Goal: Book appointment/travel/reservation

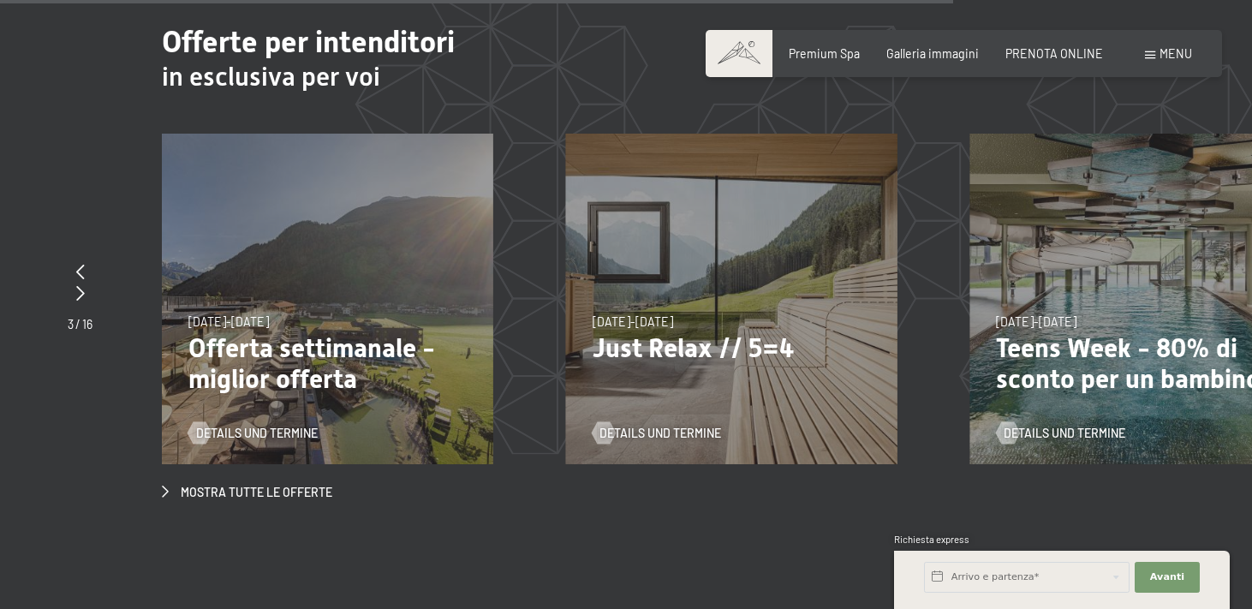
scroll to position [5375, 0]
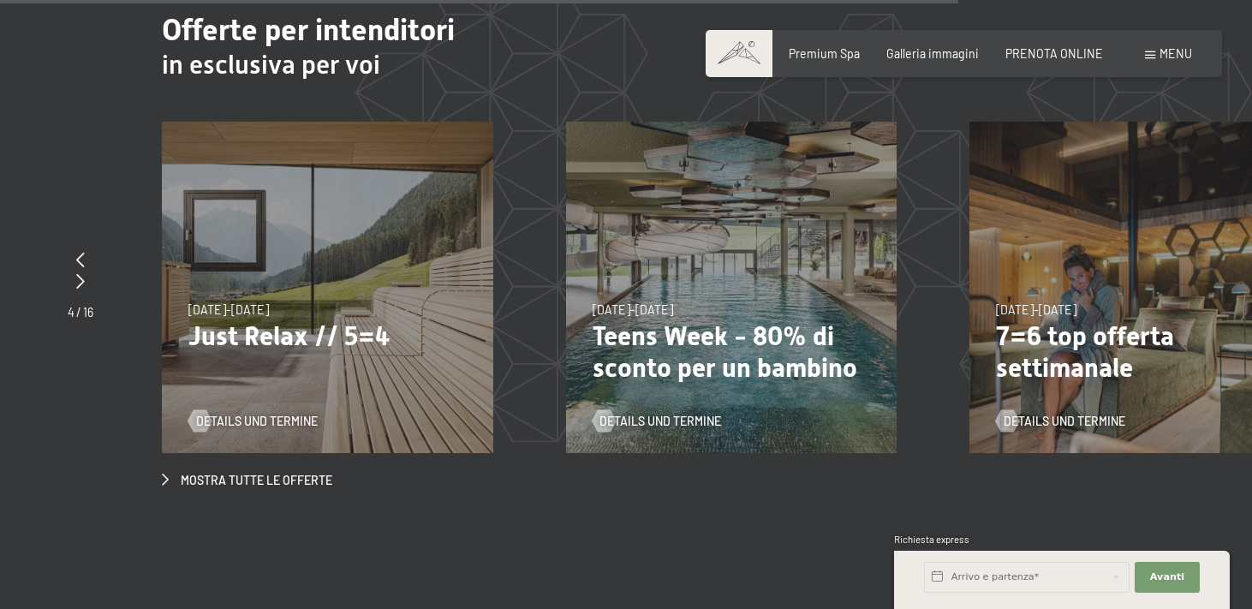
click at [270, 390] on div "Details und Termine" at bounding box center [321, 409] width 267 height 39
click at [247, 320] on p "Just Relax // 5=4" at bounding box center [327, 336] width 278 height 32
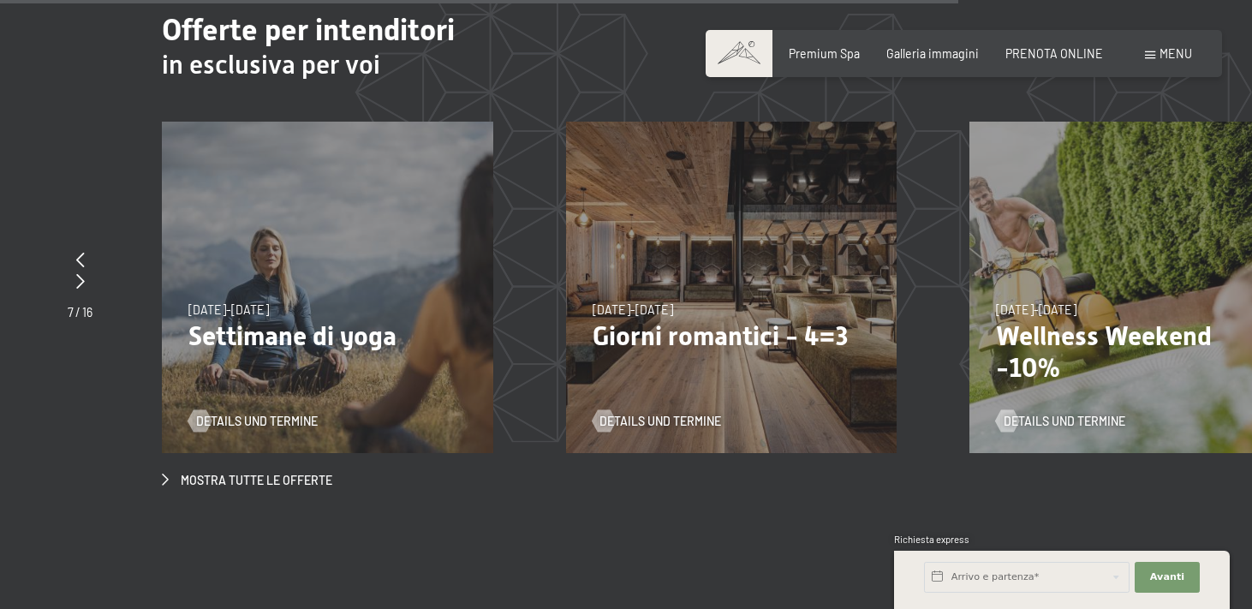
click at [1042, 122] on div "18/5/2026-30/6/2026 18/5/2026-30/6/2026 Cabinovie FREE Details und Termine 23/8…" at bounding box center [970, 122] width 8884 height 0
click at [702, 320] on p "Giorni romantici - 4=3" at bounding box center [731, 336] width 278 height 32
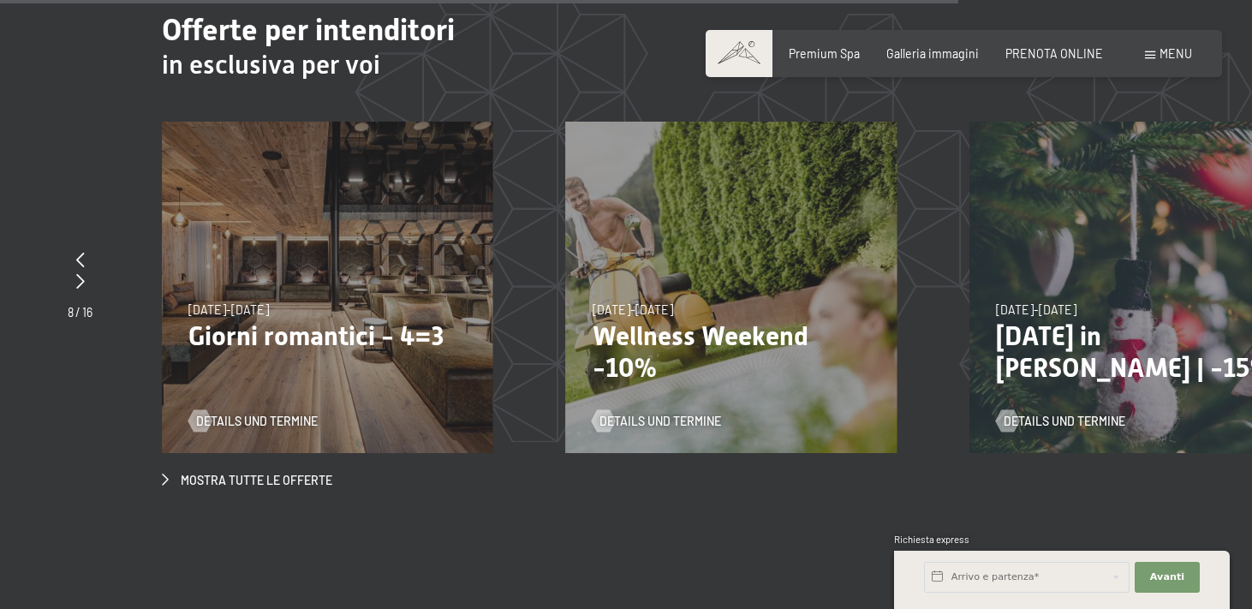
click at [261, 290] on div "9/11/2025-5/12/2025 8/12/2025-19/12/2025 11/1/2026-23/1/2026 8/3/2026-27/3/2026…" at bounding box center [327, 287] width 331 height 331
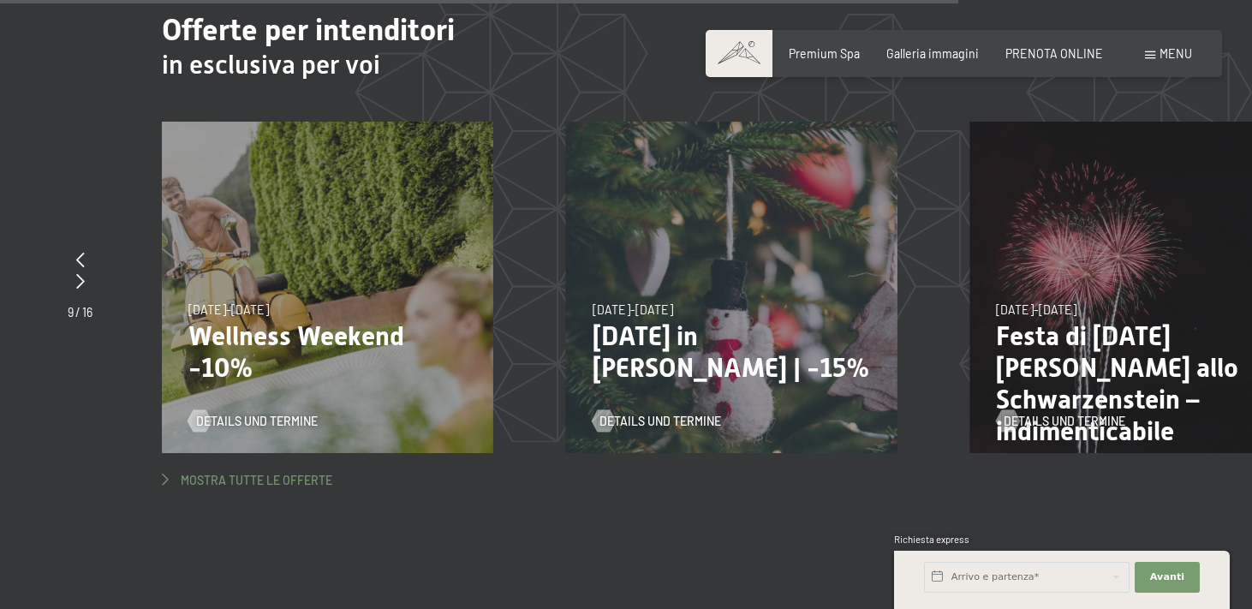
click at [315, 472] on span "Mostra tutte le offerte" at bounding box center [257, 480] width 152 height 17
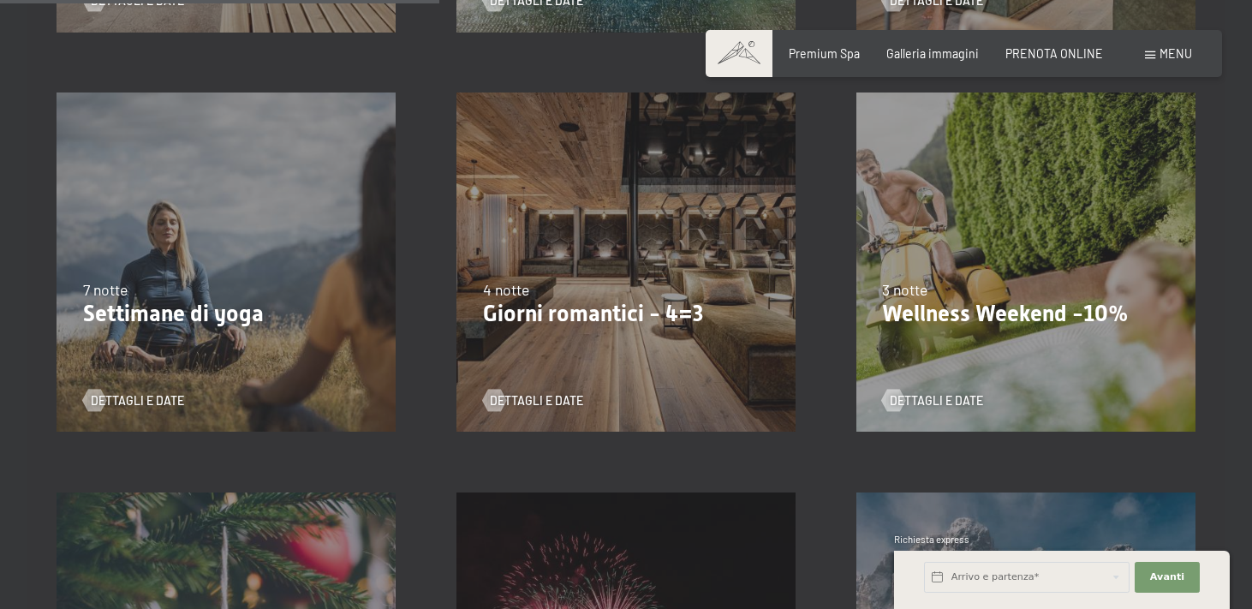
scroll to position [1174, 0]
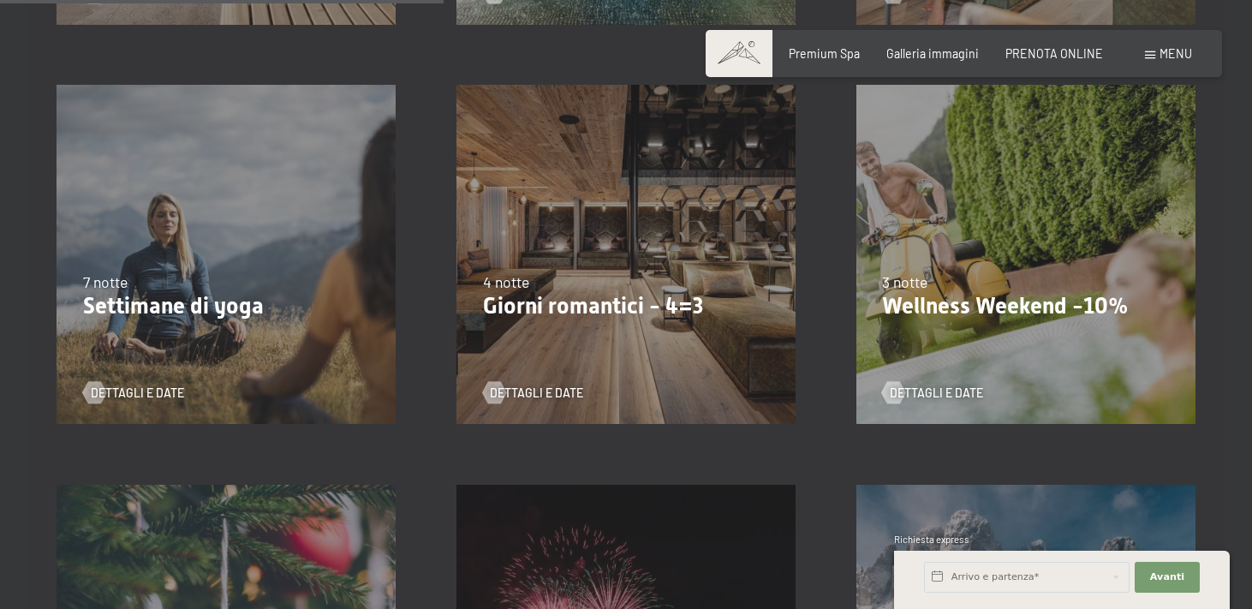
click at [641, 301] on p "Giorni romantici - 4=3" at bounding box center [626, 306] width 287 height 27
click at [559, 390] on span "Dettagli e Date" at bounding box center [553, 392] width 93 height 17
